Goal: Information Seeking & Learning: Learn about a topic

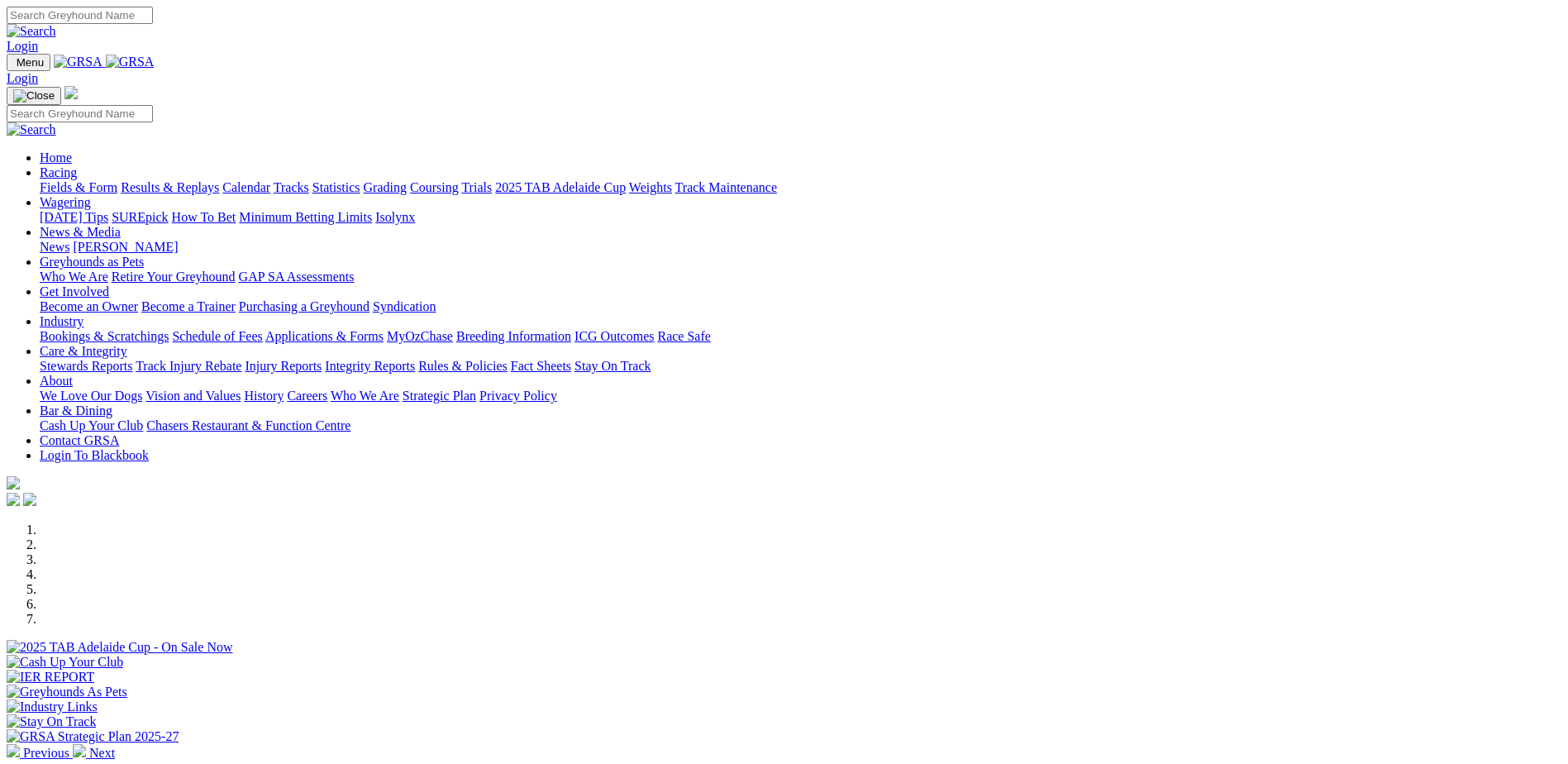
scroll to position [289, 0]
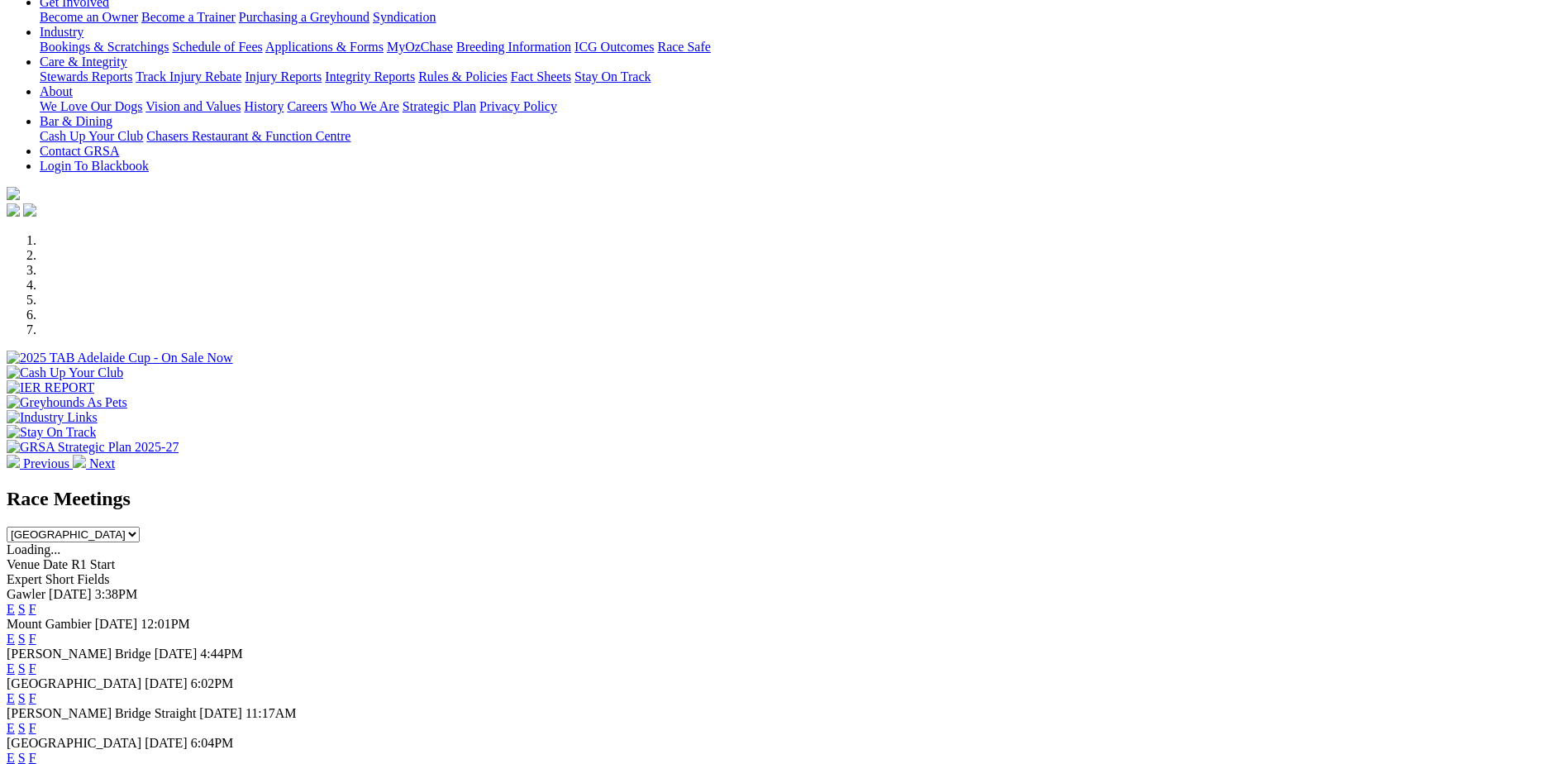
click at [37, 602] on link "F" at bounding box center [33, 609] width 7 height 14
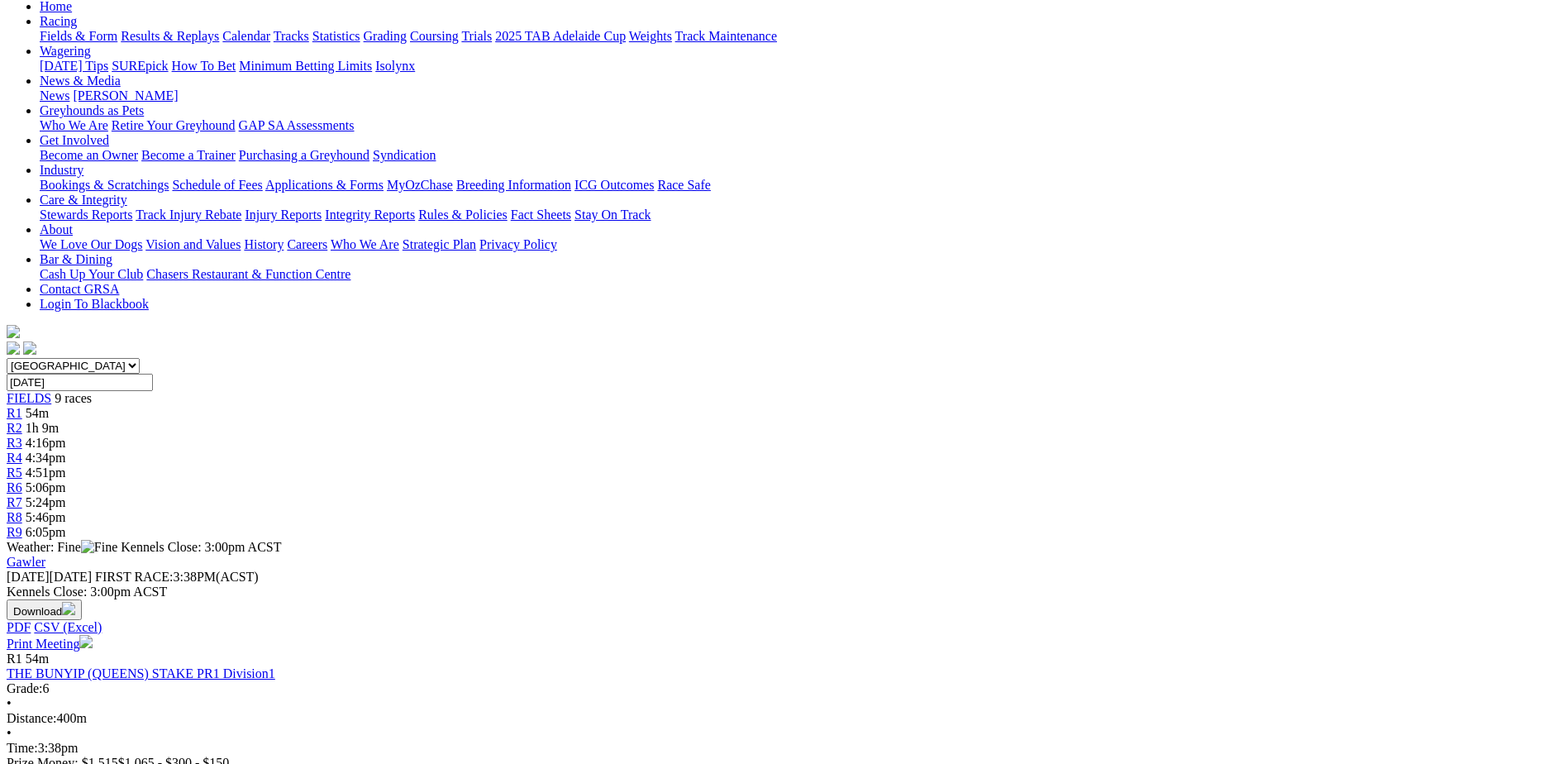
scroll to position [228, 0]
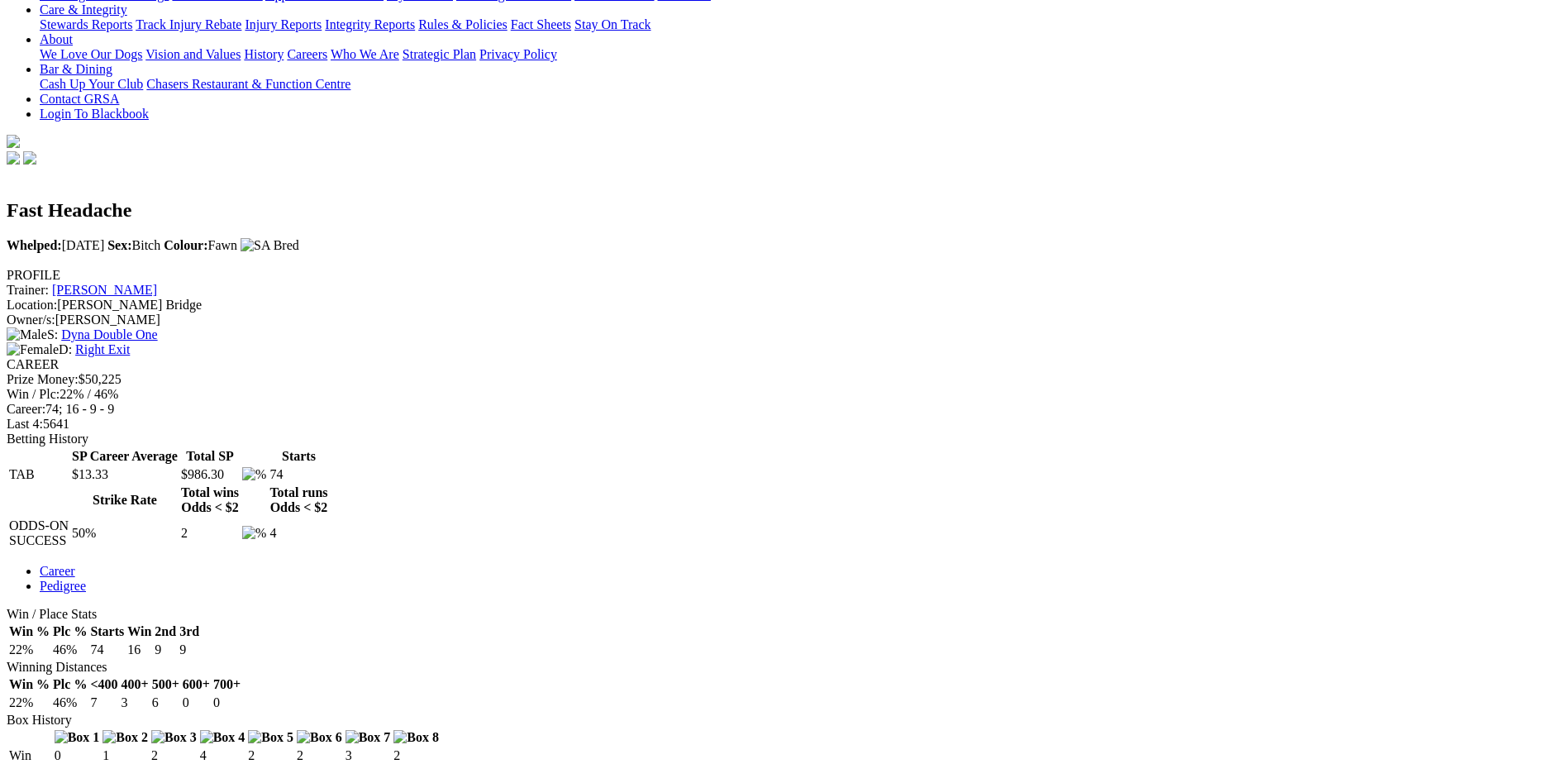
scroll to position [269, 0]
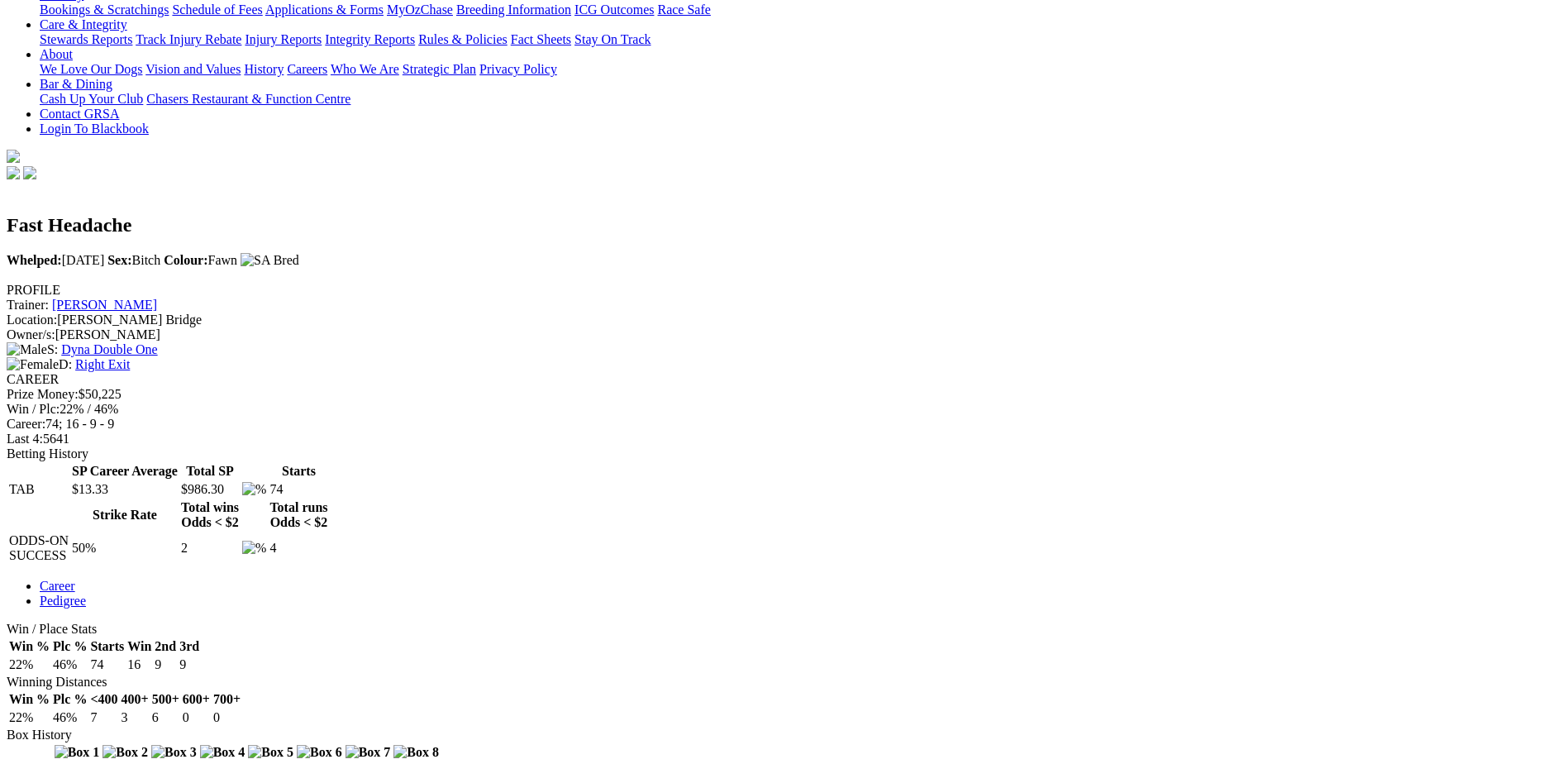
scroll to position [558, 0]
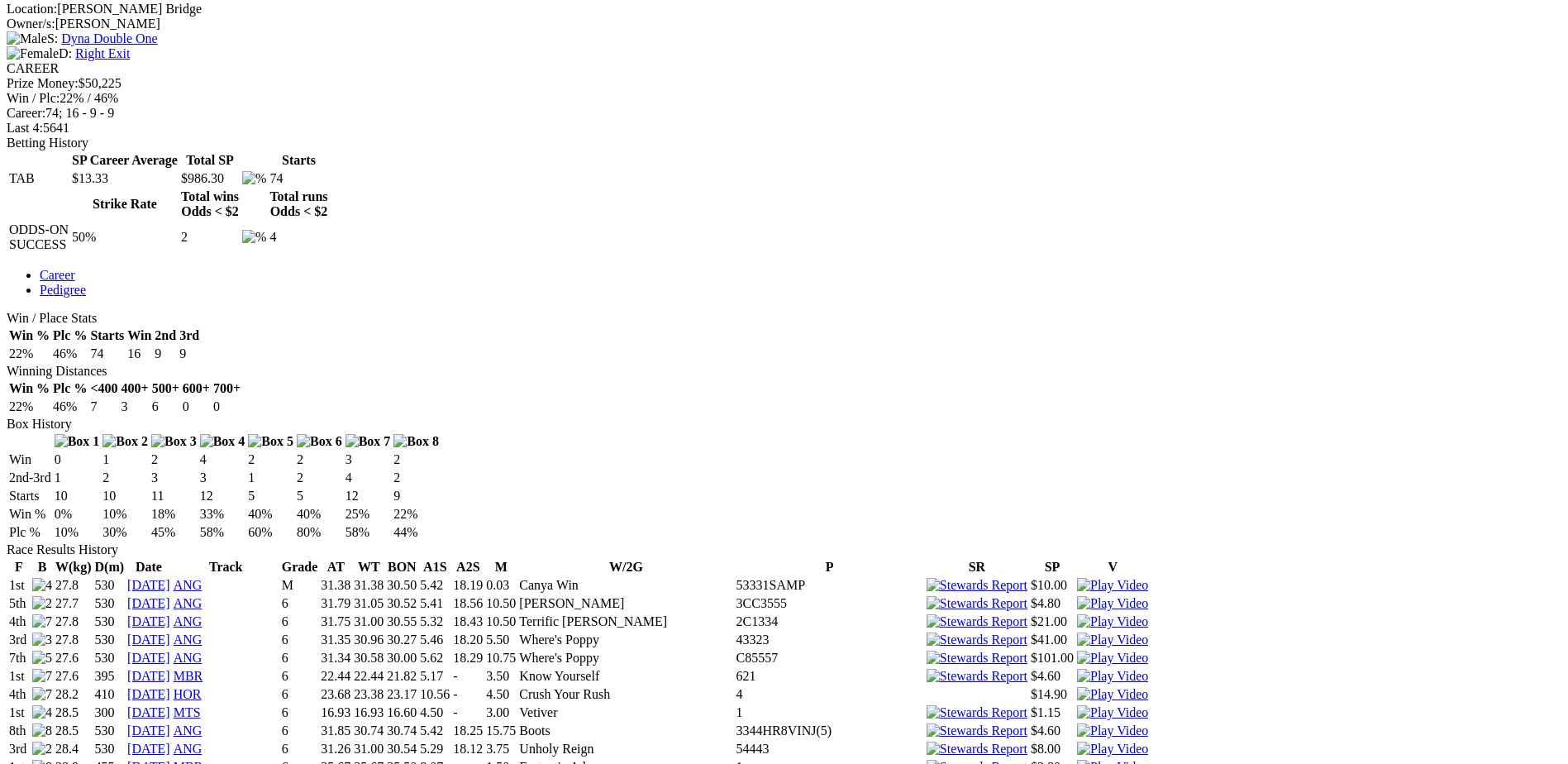
scroll to position [682, 0]
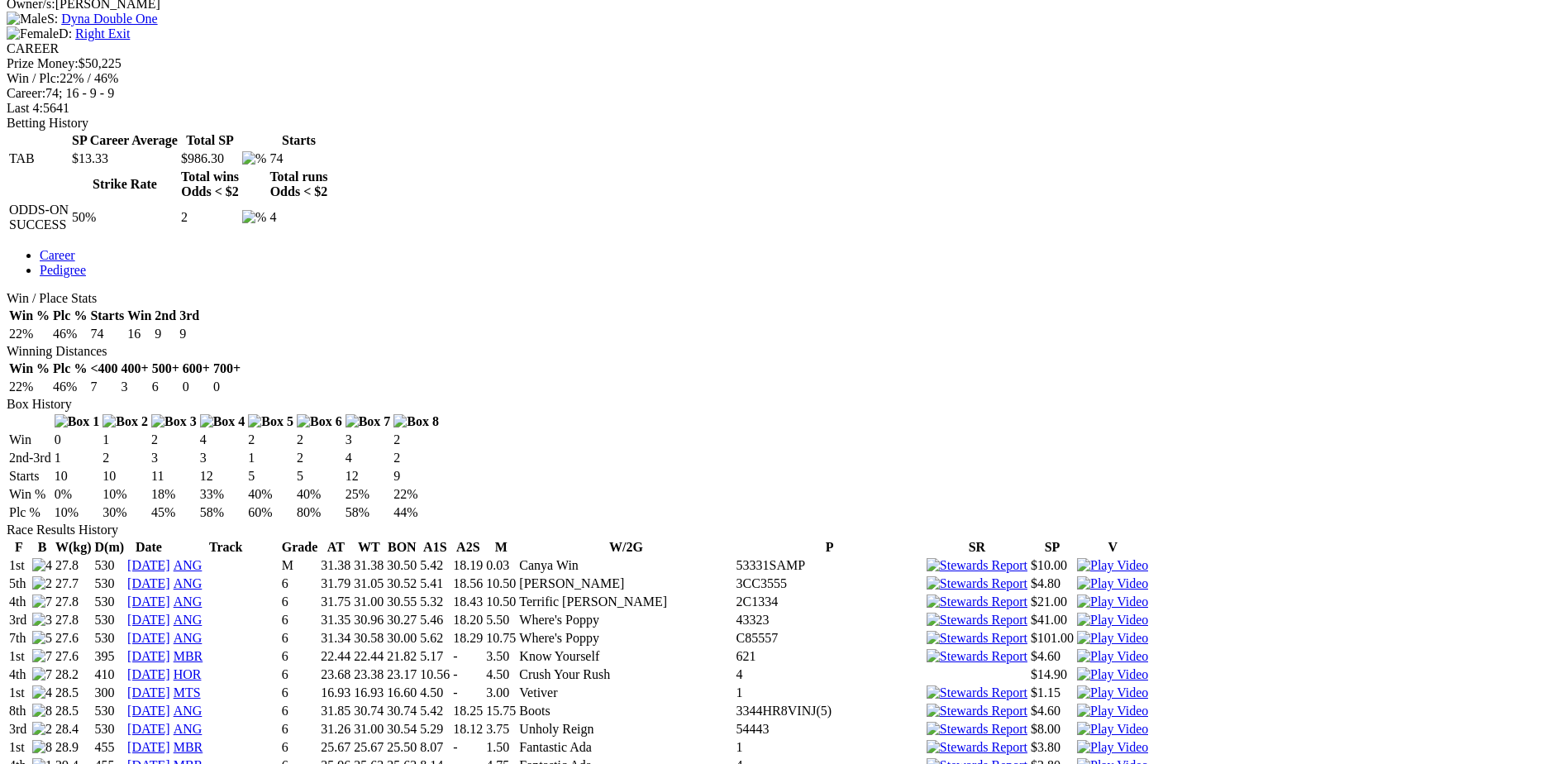
scroll to position [723, 0]
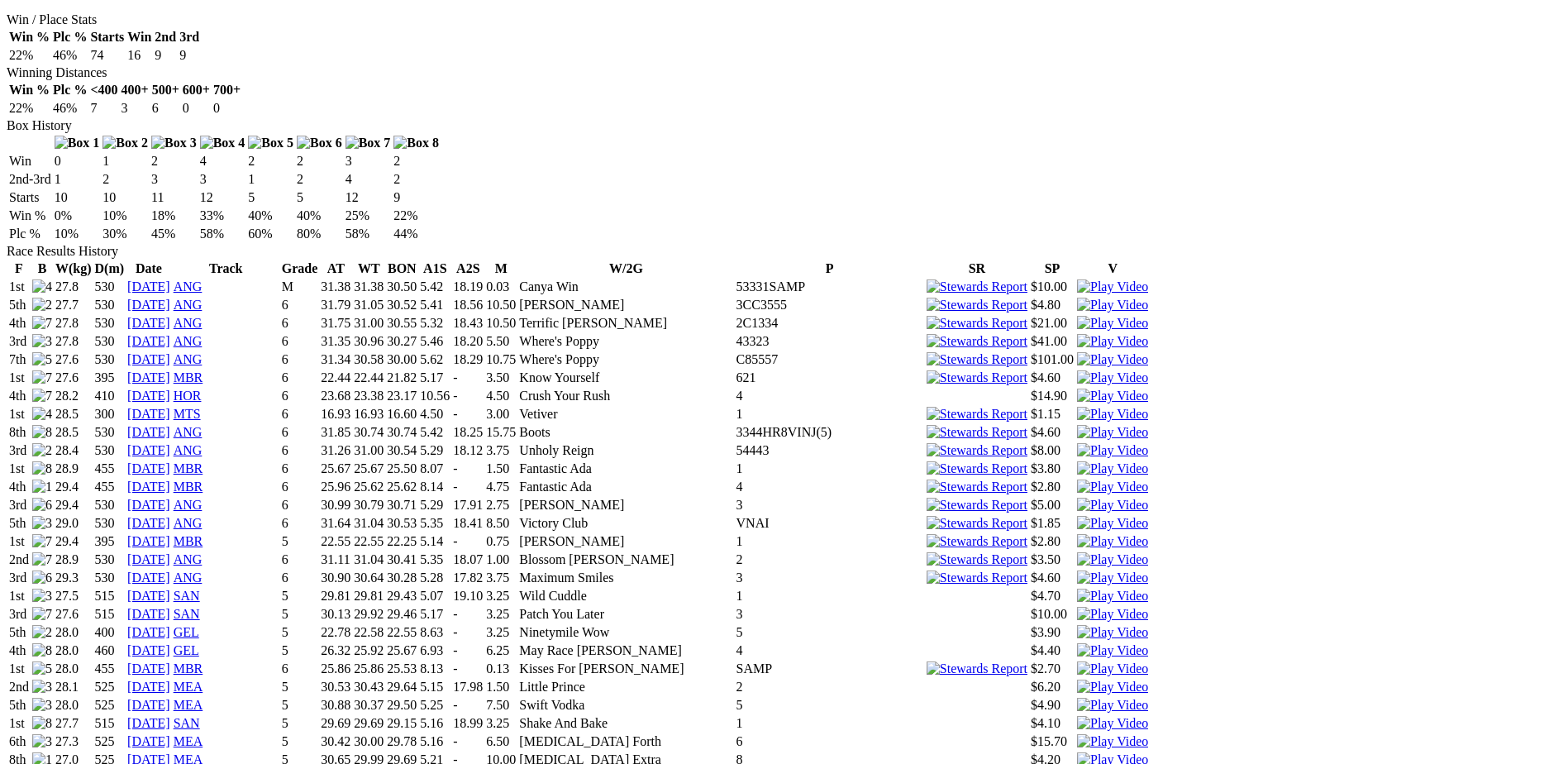
scroll to position [1033, 0]
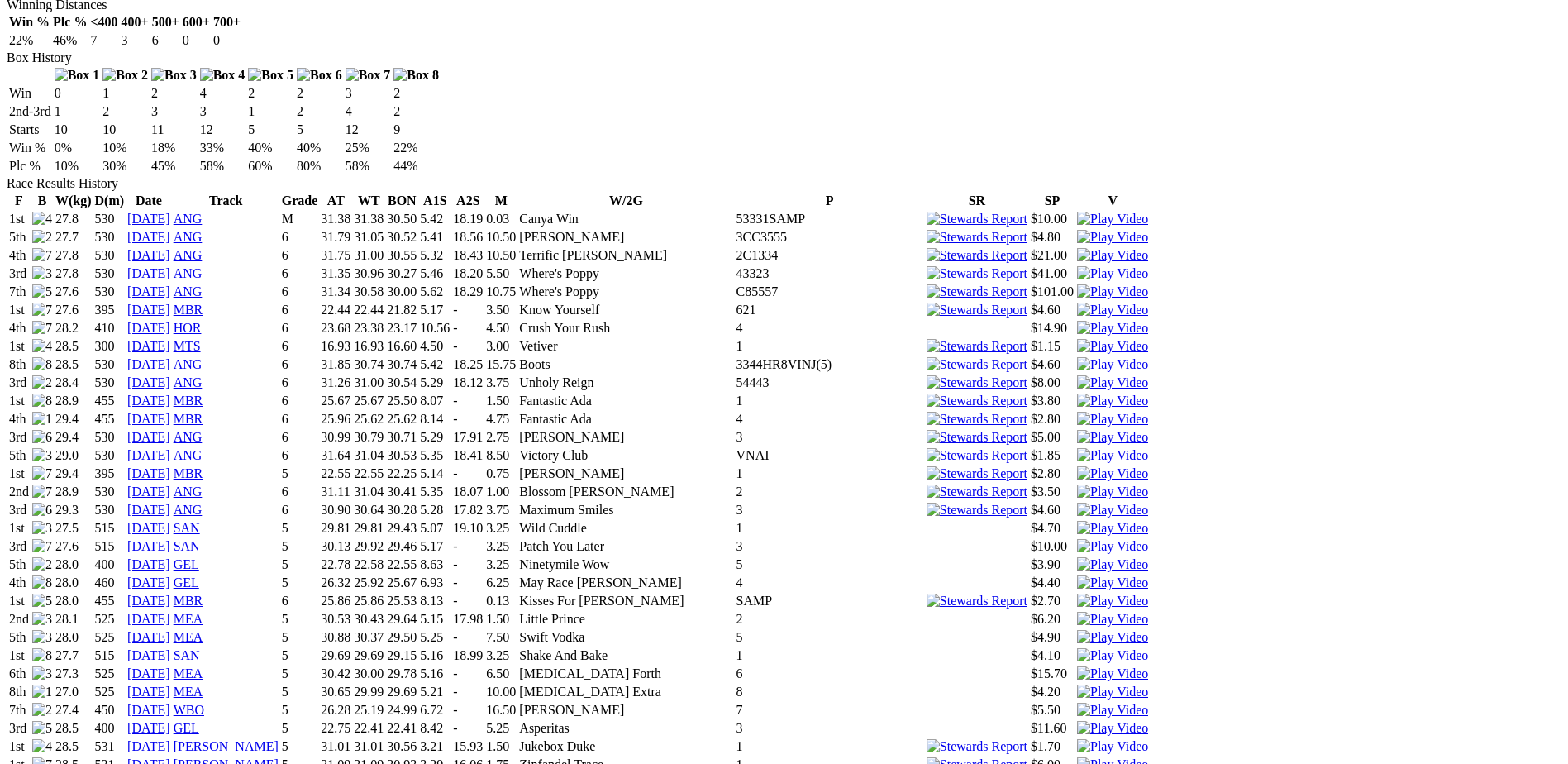
click at [170, 739] on link "07 Jun 24" at bounding box center [149, 745] width 43 height 14
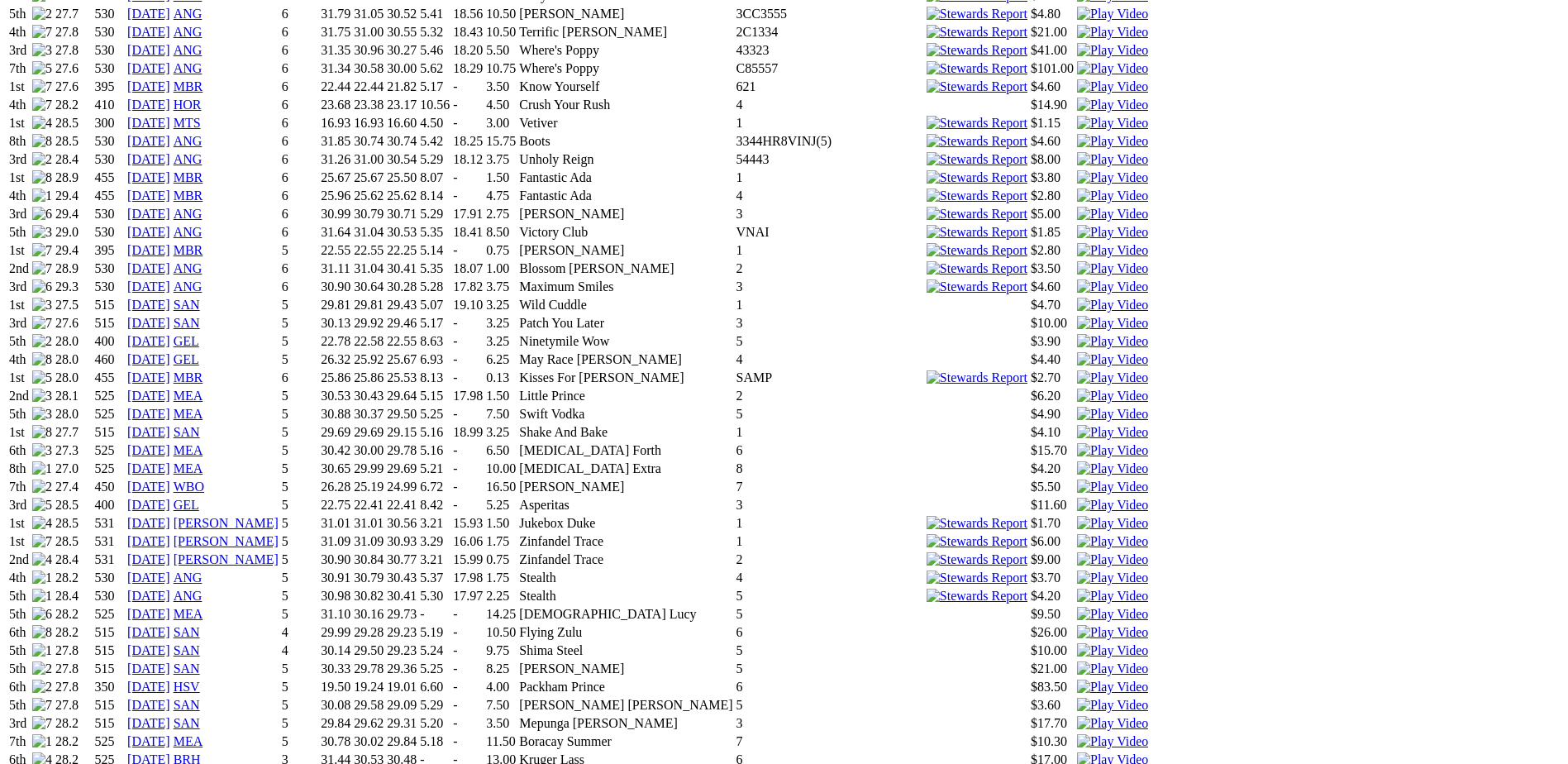
scroll to position [1260, 0]
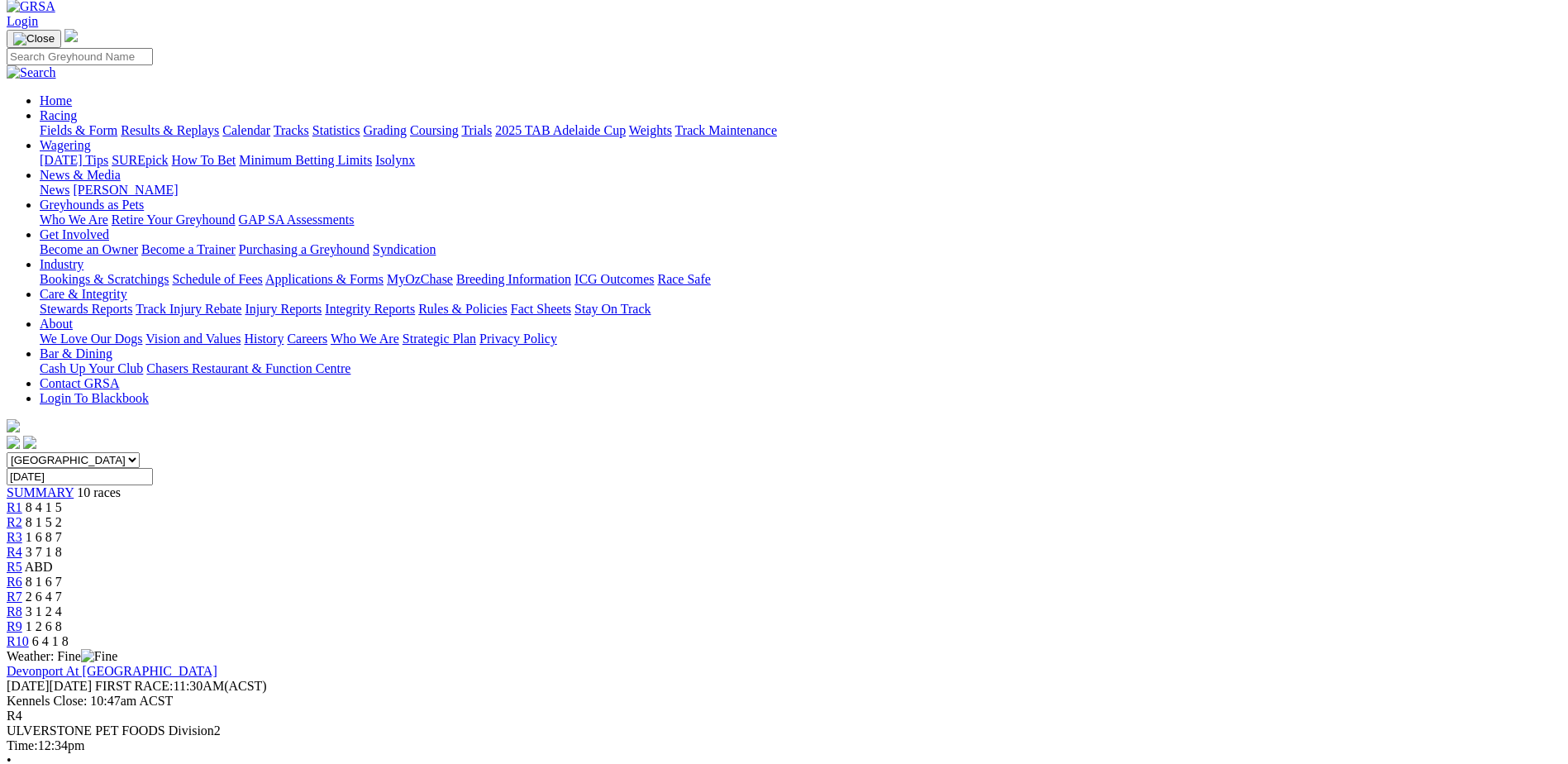
scroll to position [82, 0]
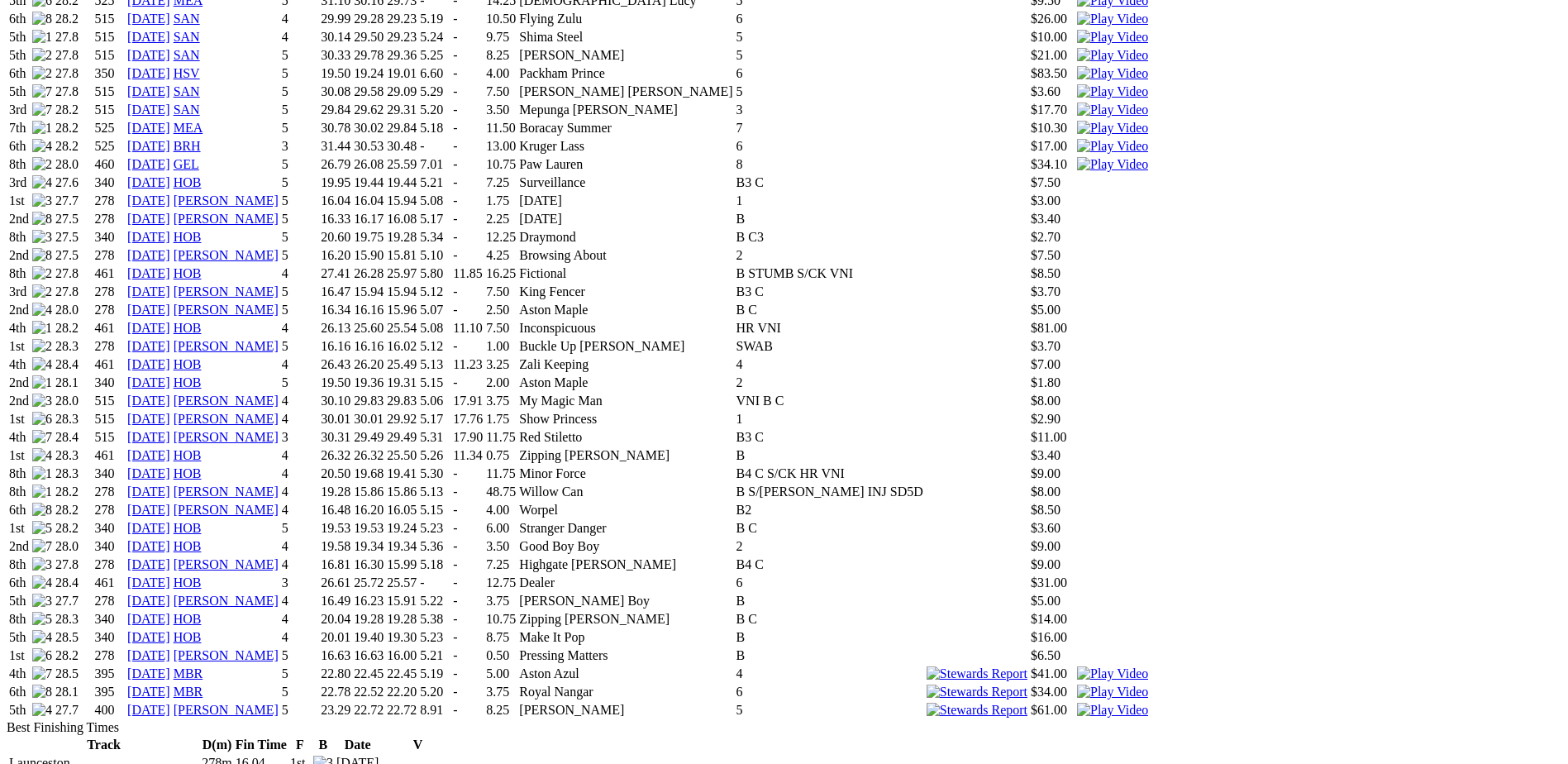
scroll to position [1921, 0]
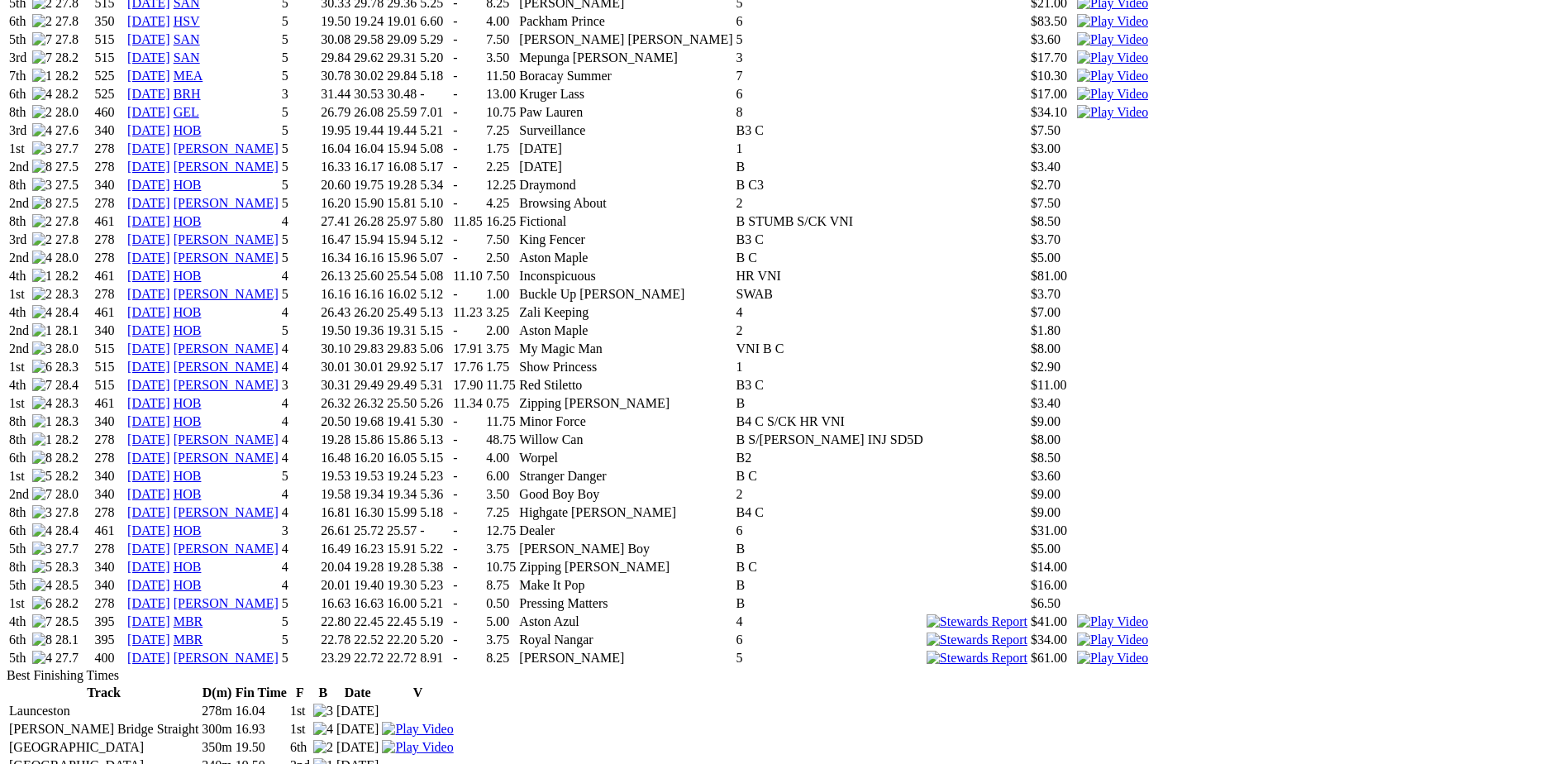
click at [170, 595] on link "12 May 25" at bounding box center [149, 602] width 43 height 14
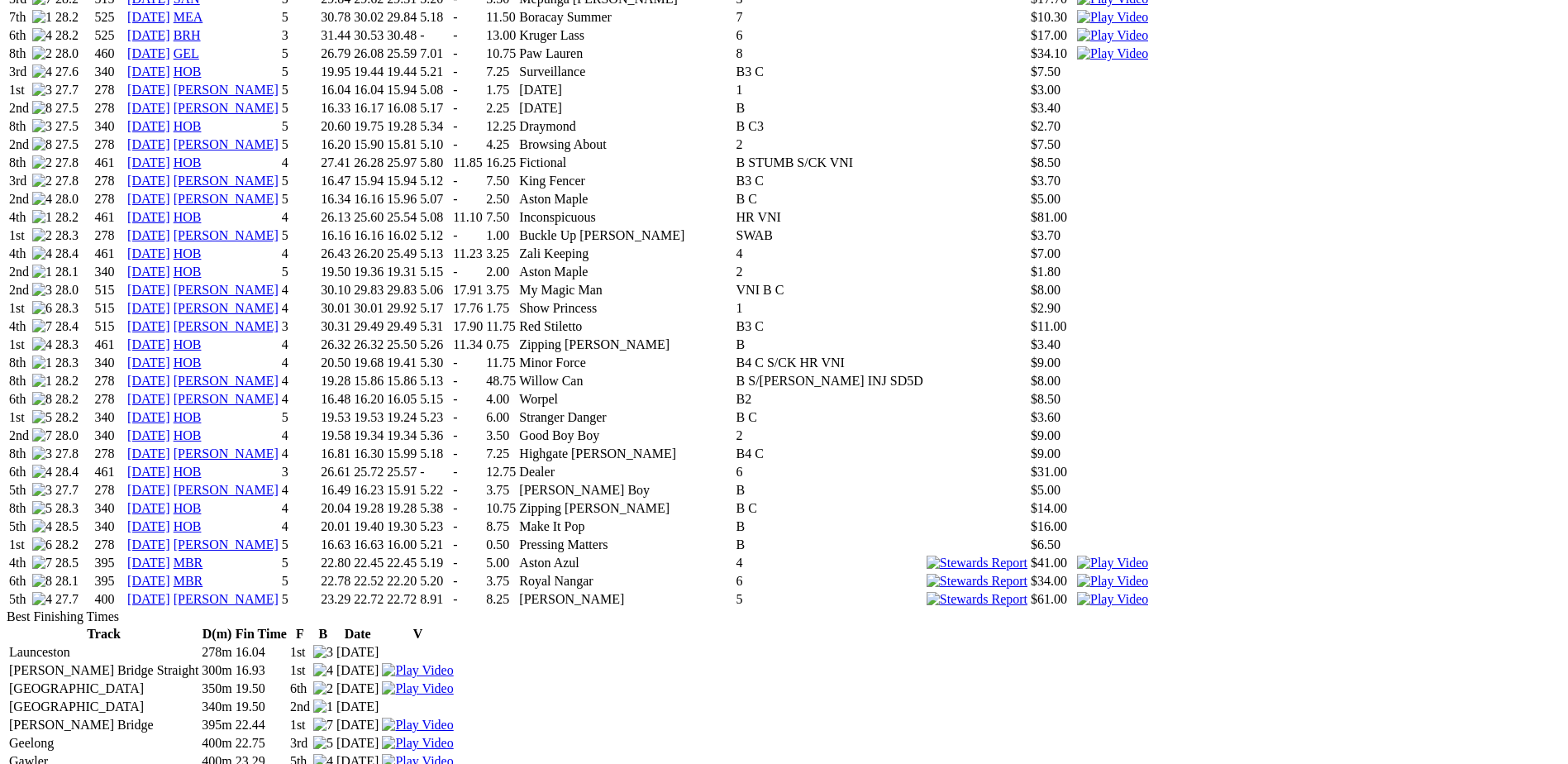
scroll to position [1984, 0]
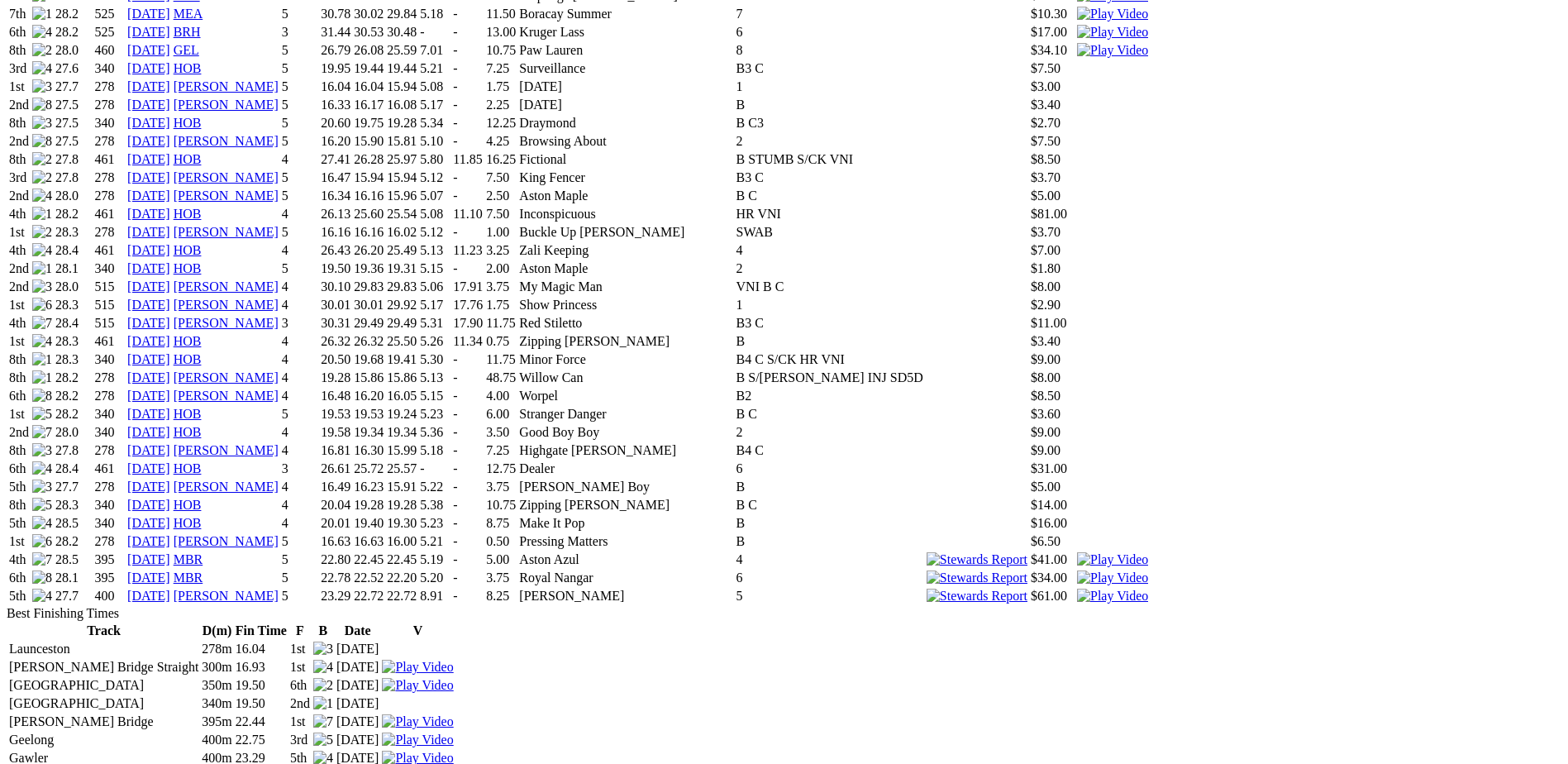
click at [170, 552] on link "17 Aug 25" at bounding box center [149, 559] width 43 height 14
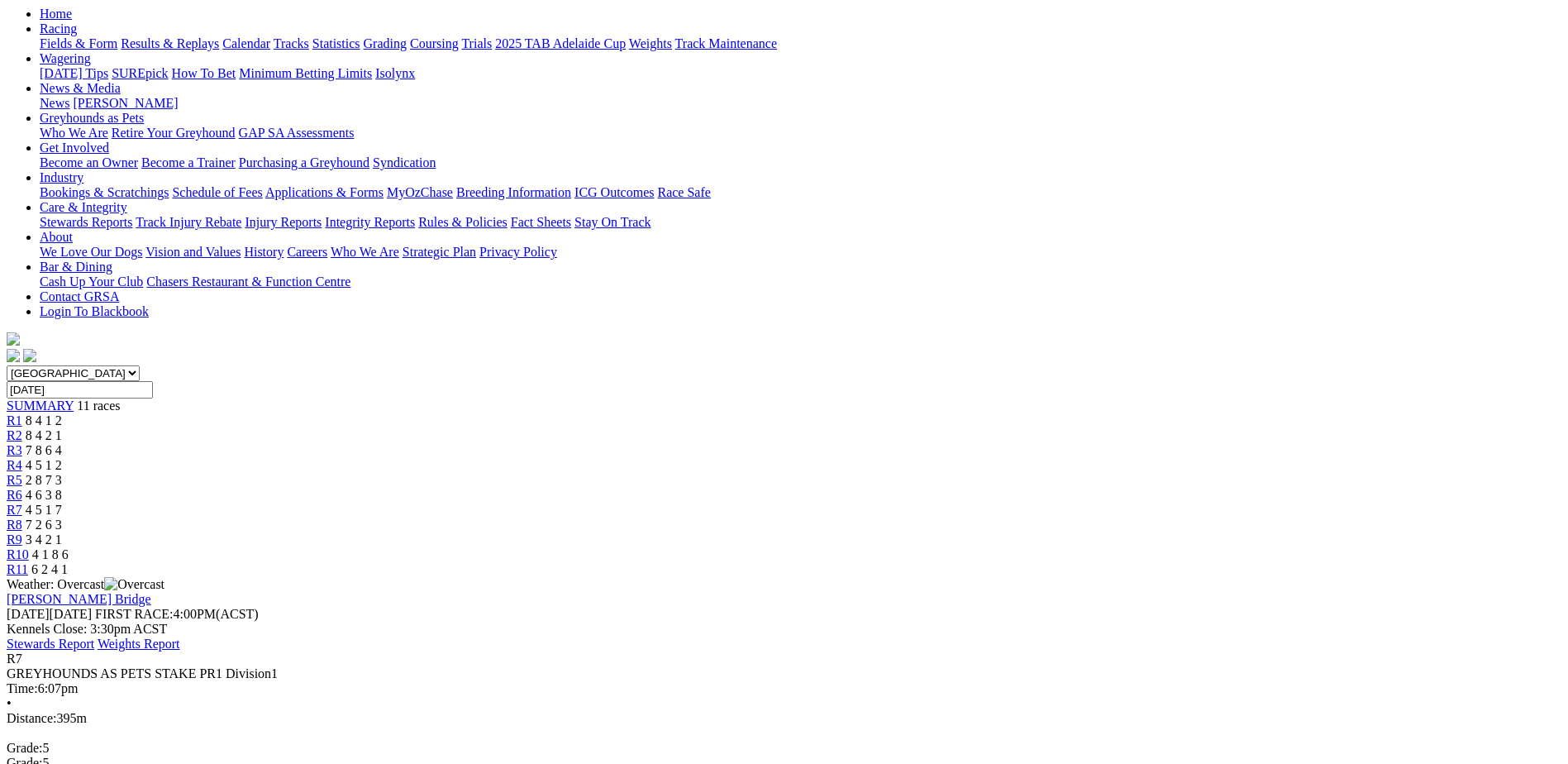
scroll to position [186, 0]
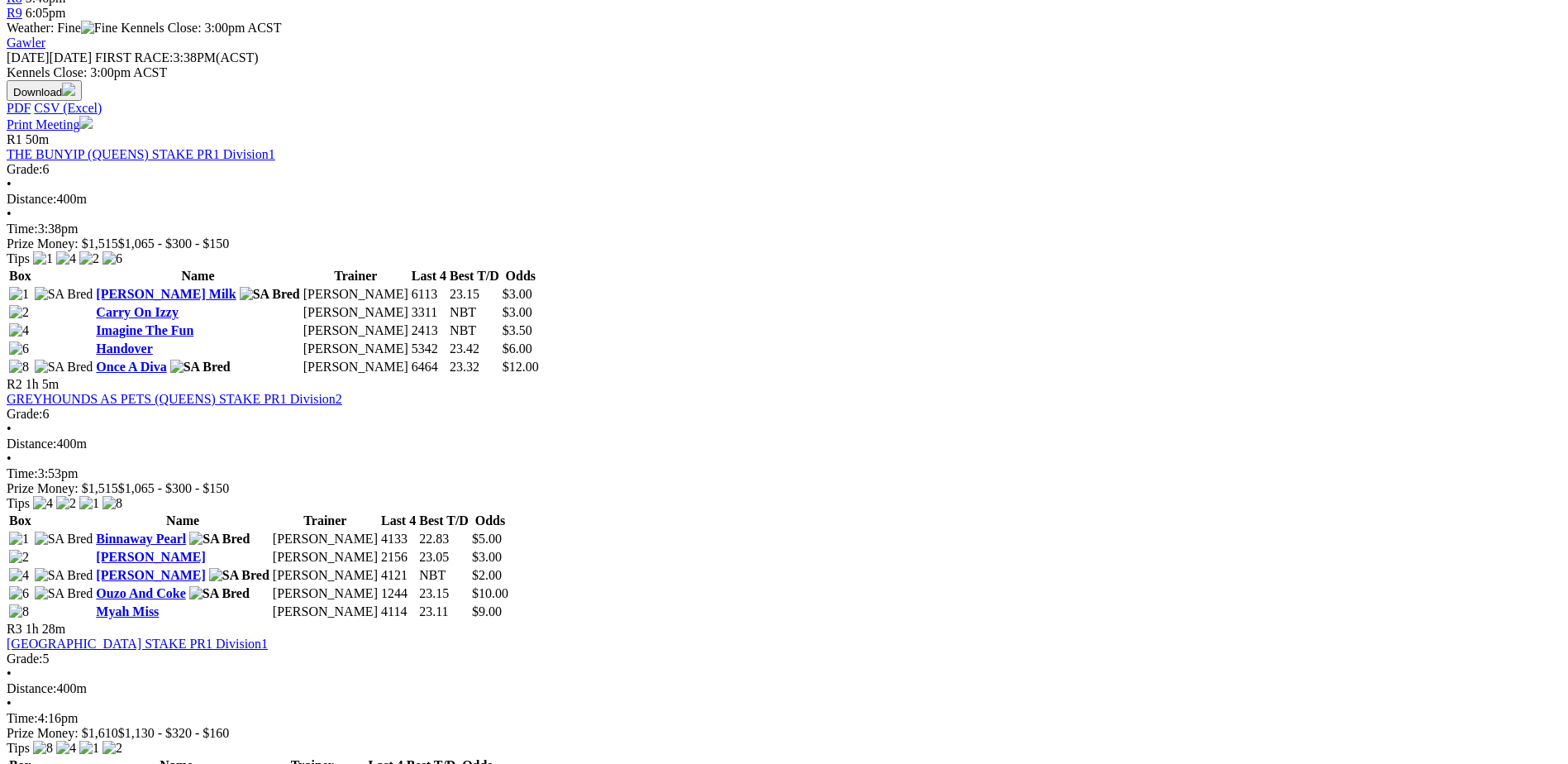
scroll to position [702, 0]
